Goal: Submit feedback/report problem

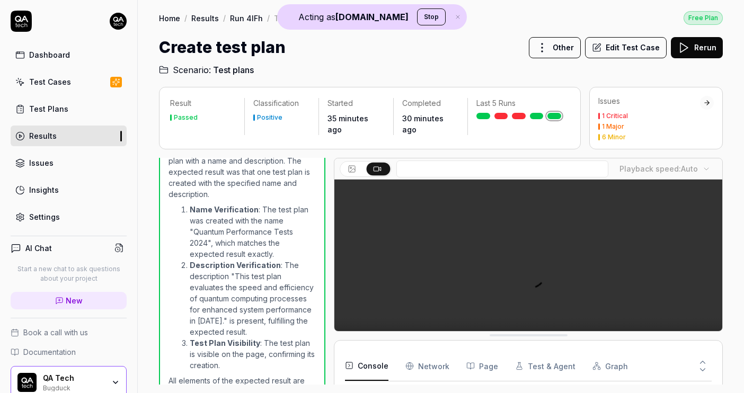
scroll to position [125, 0]
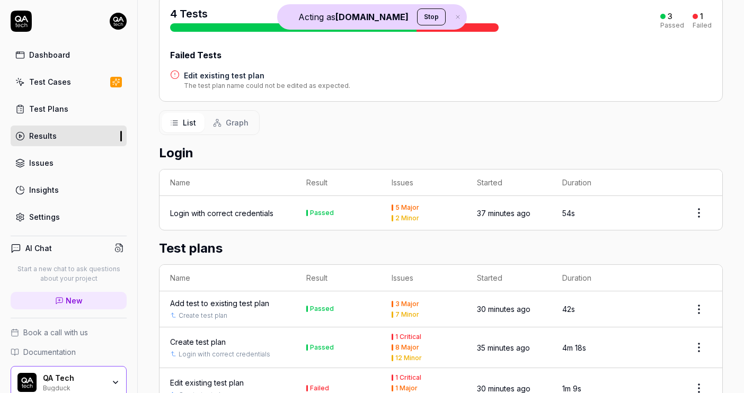
scroll to position [196, 0]
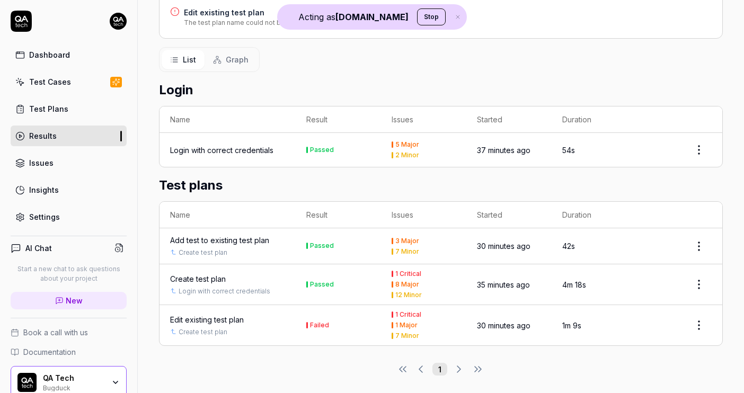
click at [210, 315] on div "Edit existing test plan" at bounding box center [207, 319] width 74 height 11
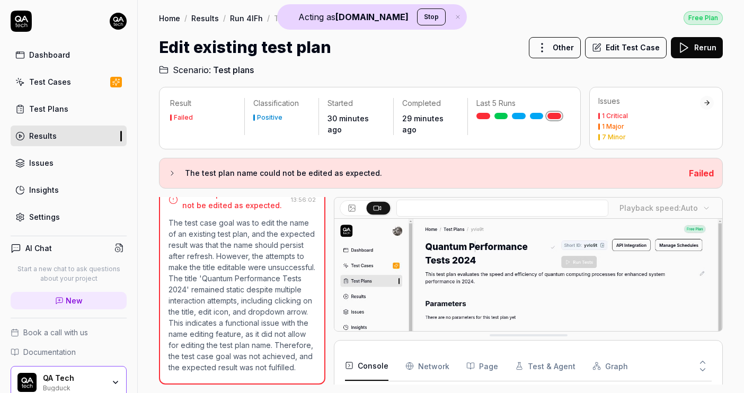
scroll to position [4, 0]
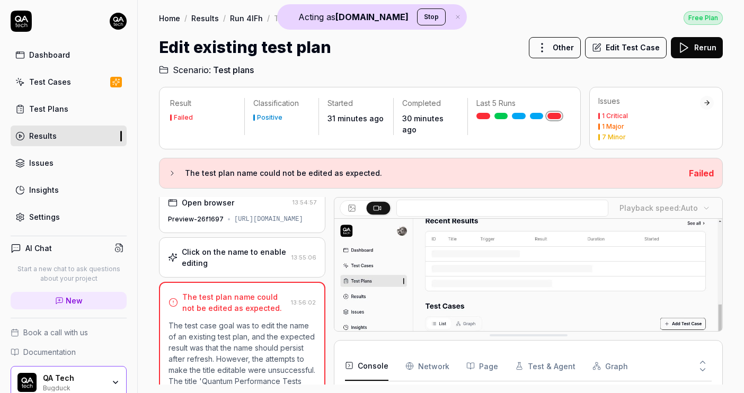
click at [241, 269] on div "Click on the name to enable editing" at bounding box center [234, 257] width 105 height 22
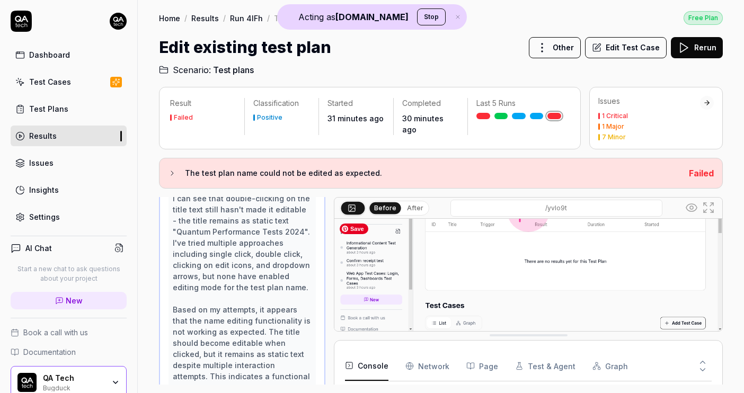
scroll to position [1443, 0]
click at [248, 232] on div "I can see that double-clicking on the title text still hasn't made it editable …" at bounding box center [242, 292] width 139 height 200
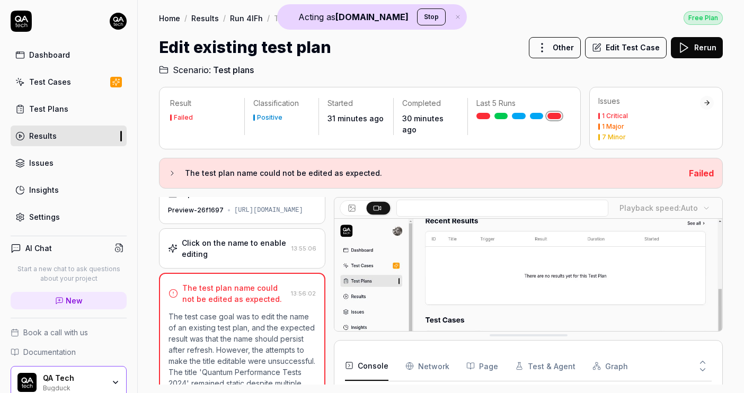
scroll to position [0, 0]
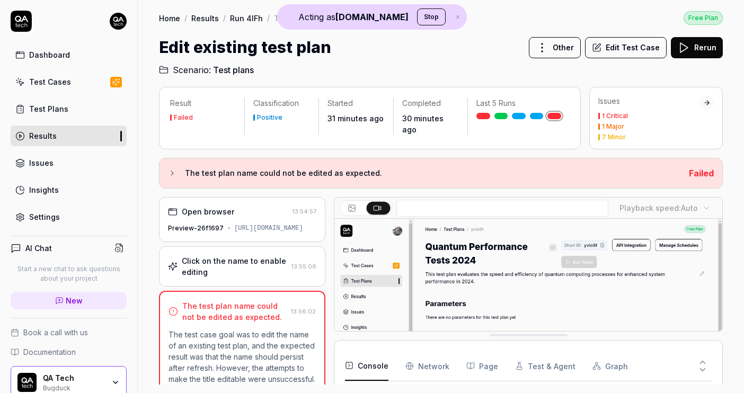
click at [233, 271] on div "Click on the name to enable editing" at bounding box center [234, 266] width 105 height 22
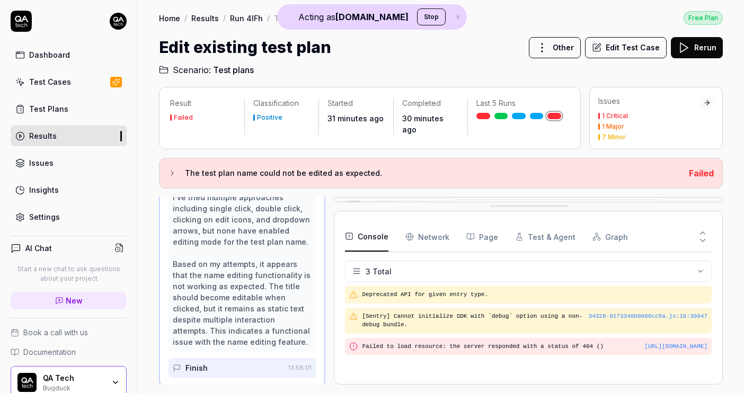
drag, startPoint x: 536, startPoint y: 335, endPoint x: 537, endPoint y: 188, distance: 146.8
